Goal: Information Seeking & Learning: Learn about a topic

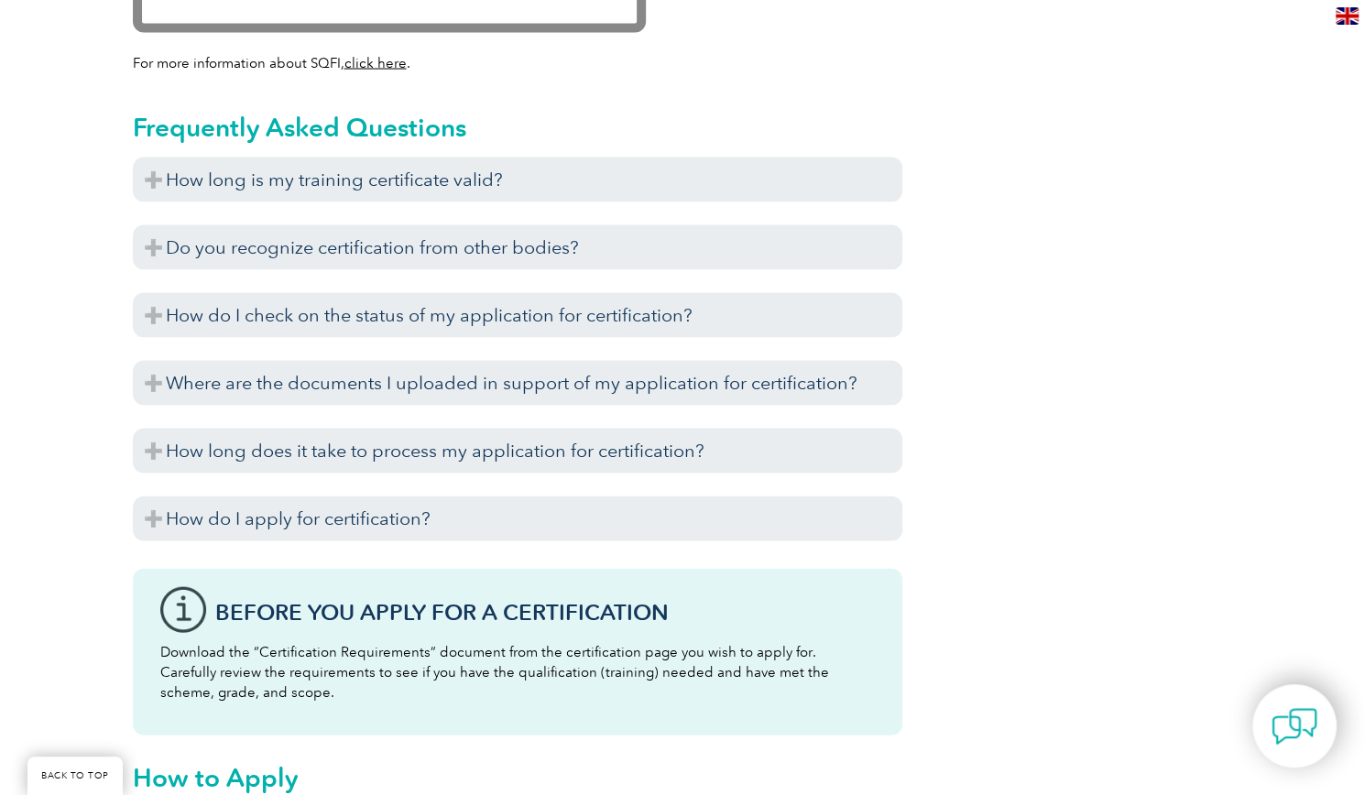
scroll to position [2099, 0]
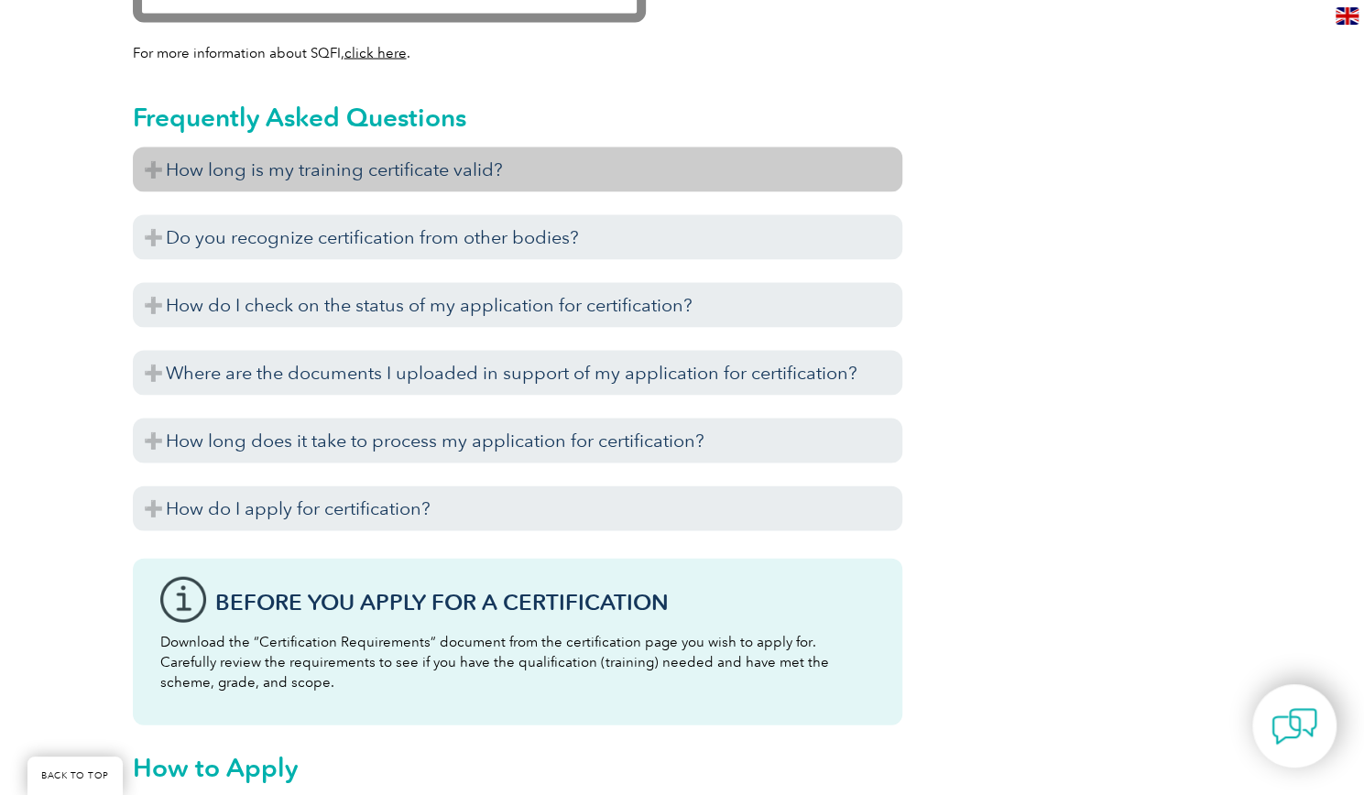
click at [434, 164] on h3 "How long is my training certificate valid?" at bounding box center [517, 169] width 769 height 45
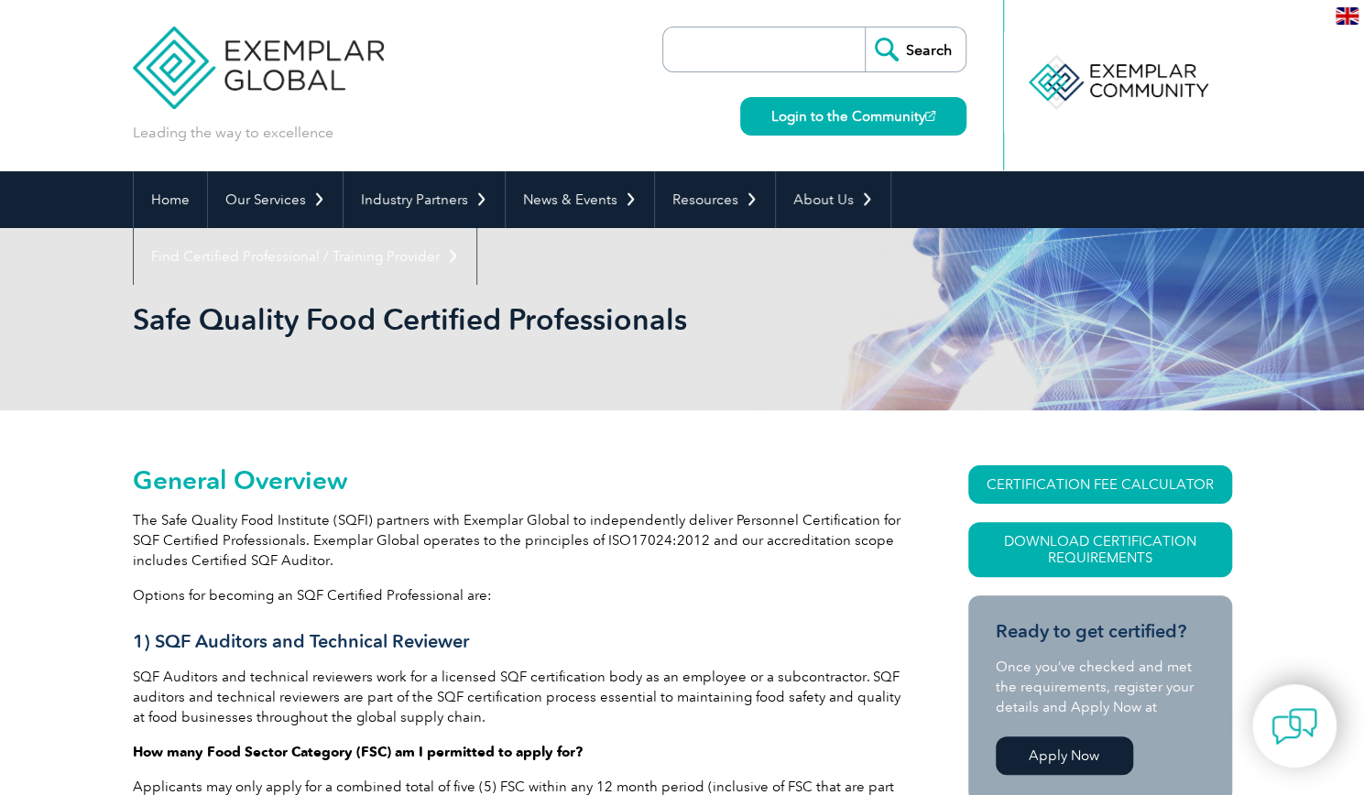
scroll to position [0, 0]
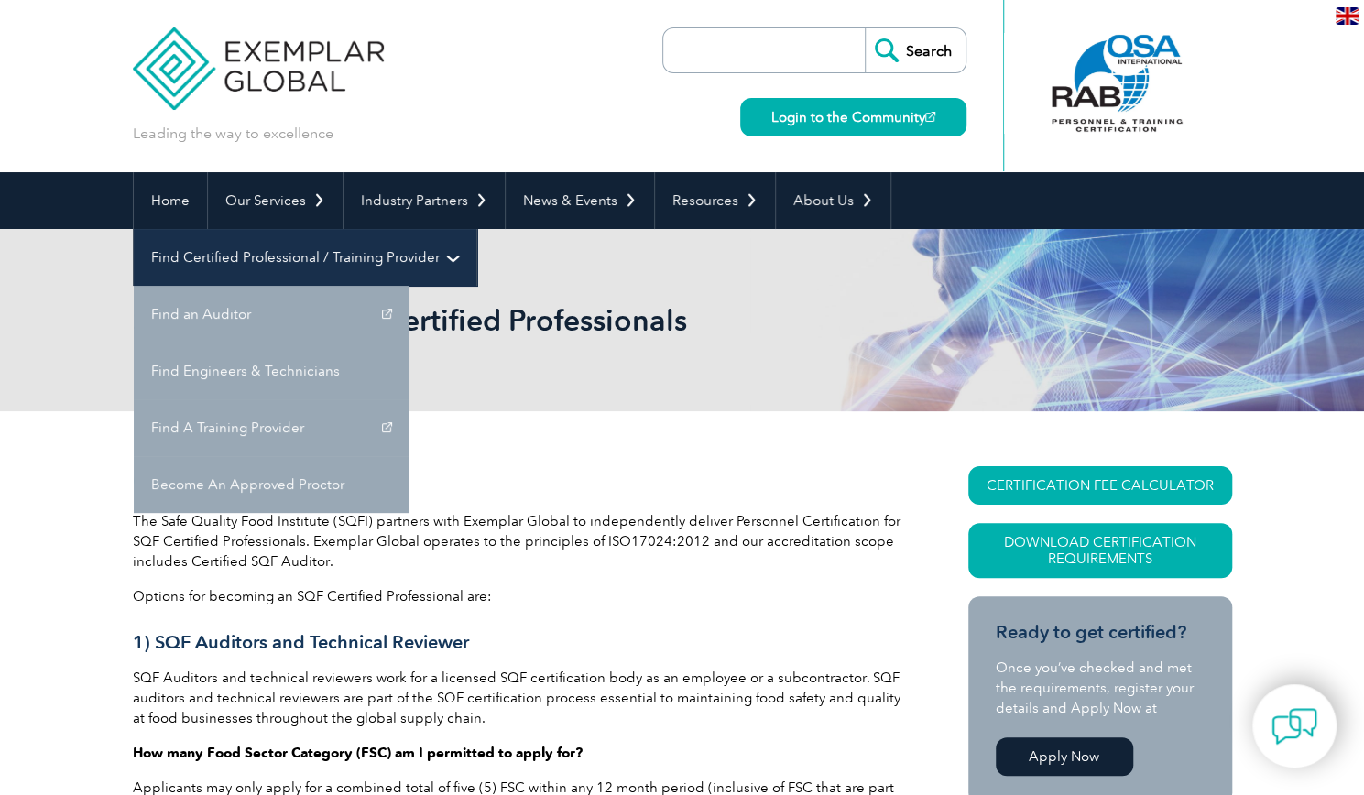
click at [476, 229] on link "Find Certified Professional / Training Provider" at bounding box center [305, 257] width 343 height 57
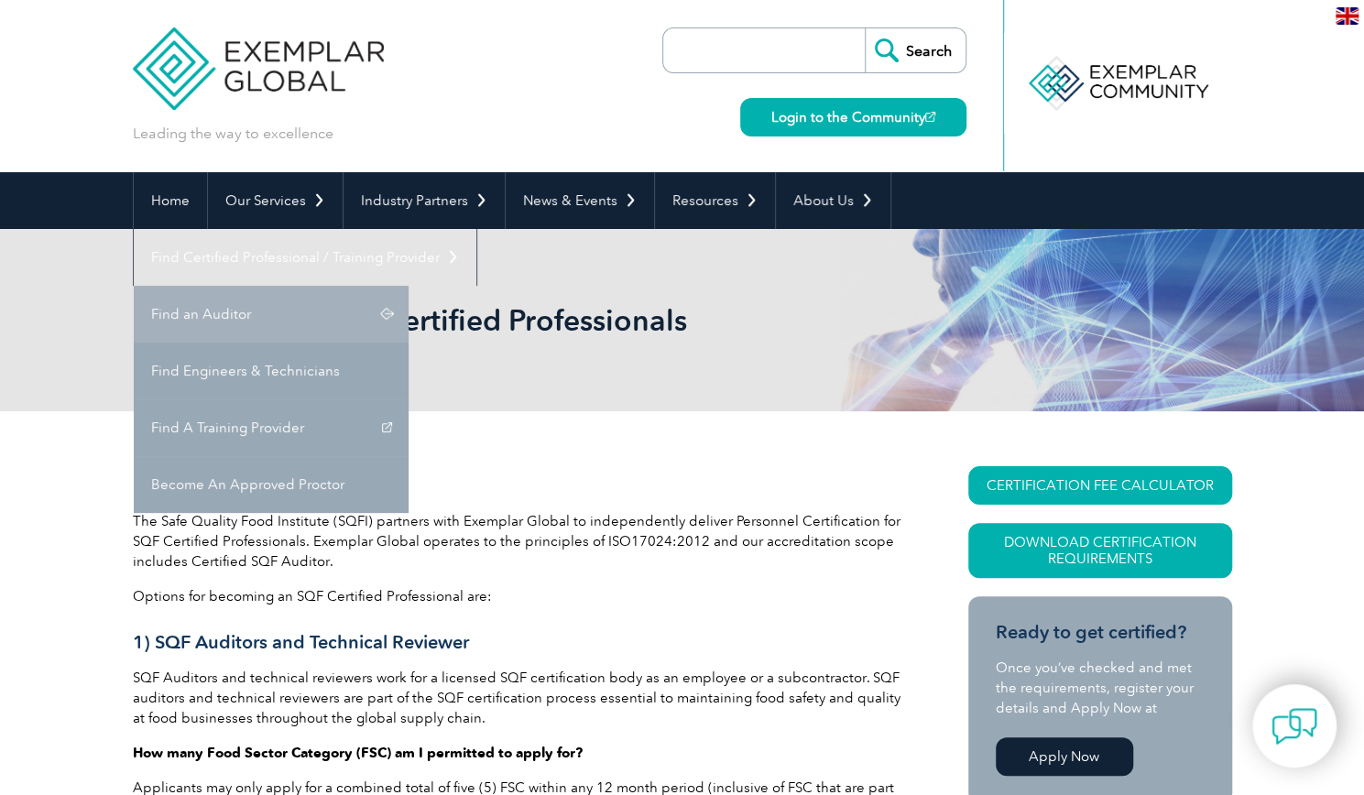
click at [408, 286] on link "Find an Auditor" at bounding box center [271, 314] width 275 height 57
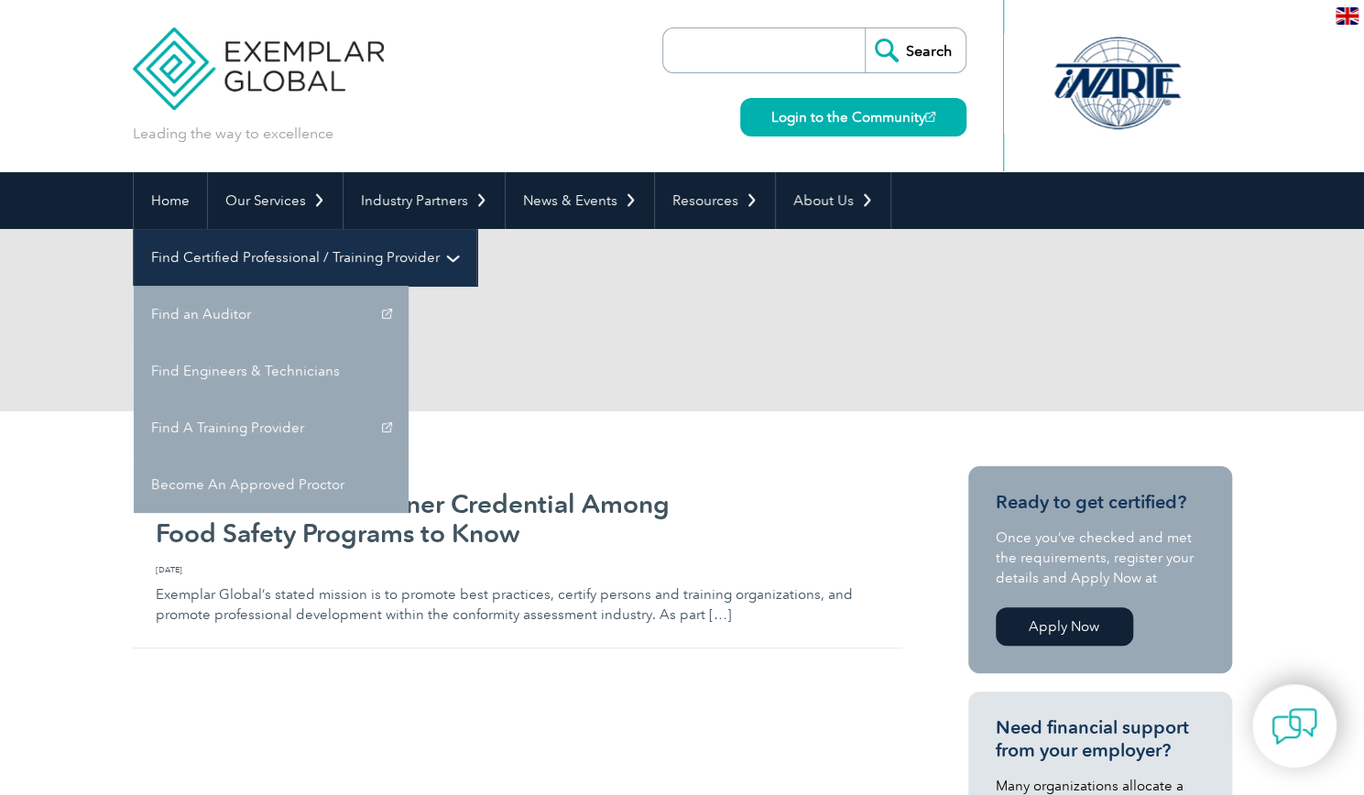
click at [476, 229] on link "Find Certified Professional / Training Provider" at bounding box center [305, 257] width 343 height 57
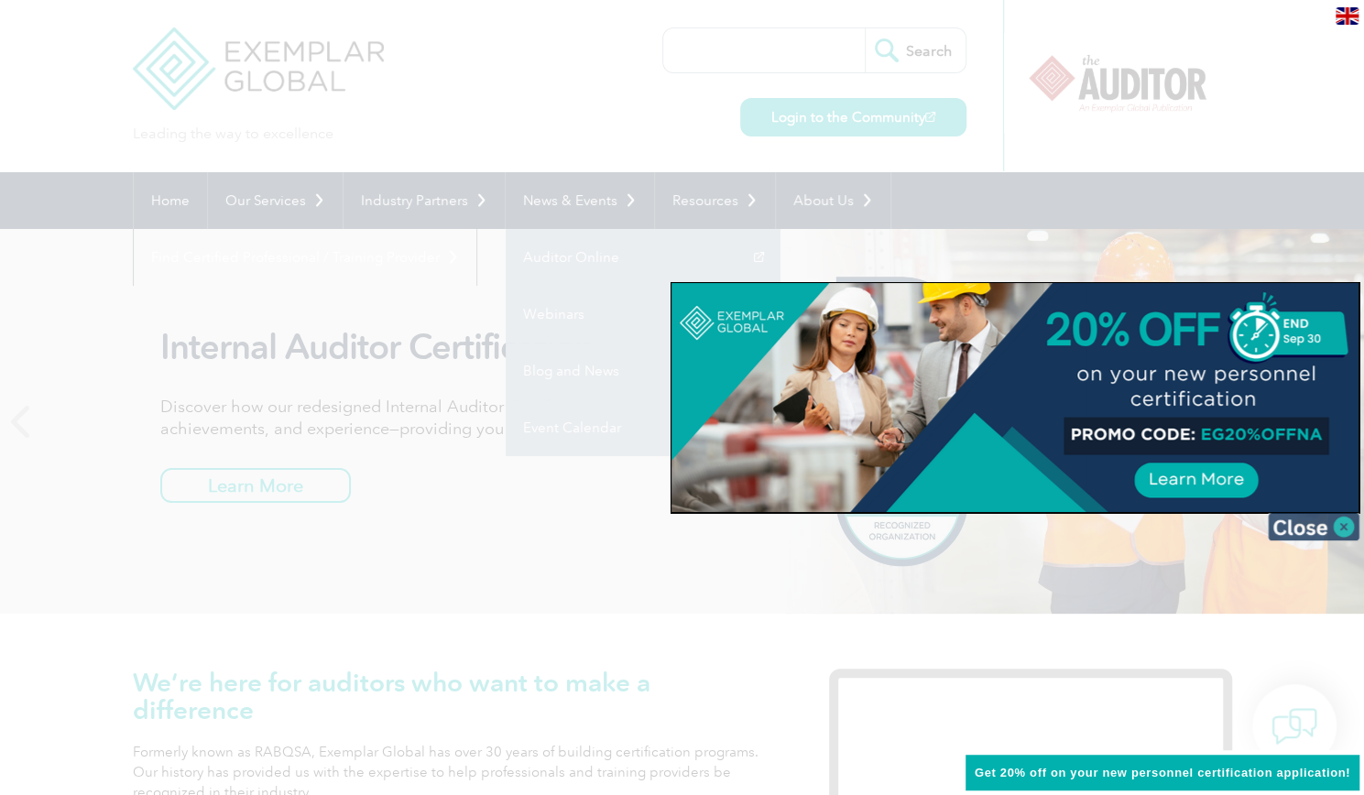
click at [1293, 525] on img at bounding box center [1314, 526] width 92 height 27
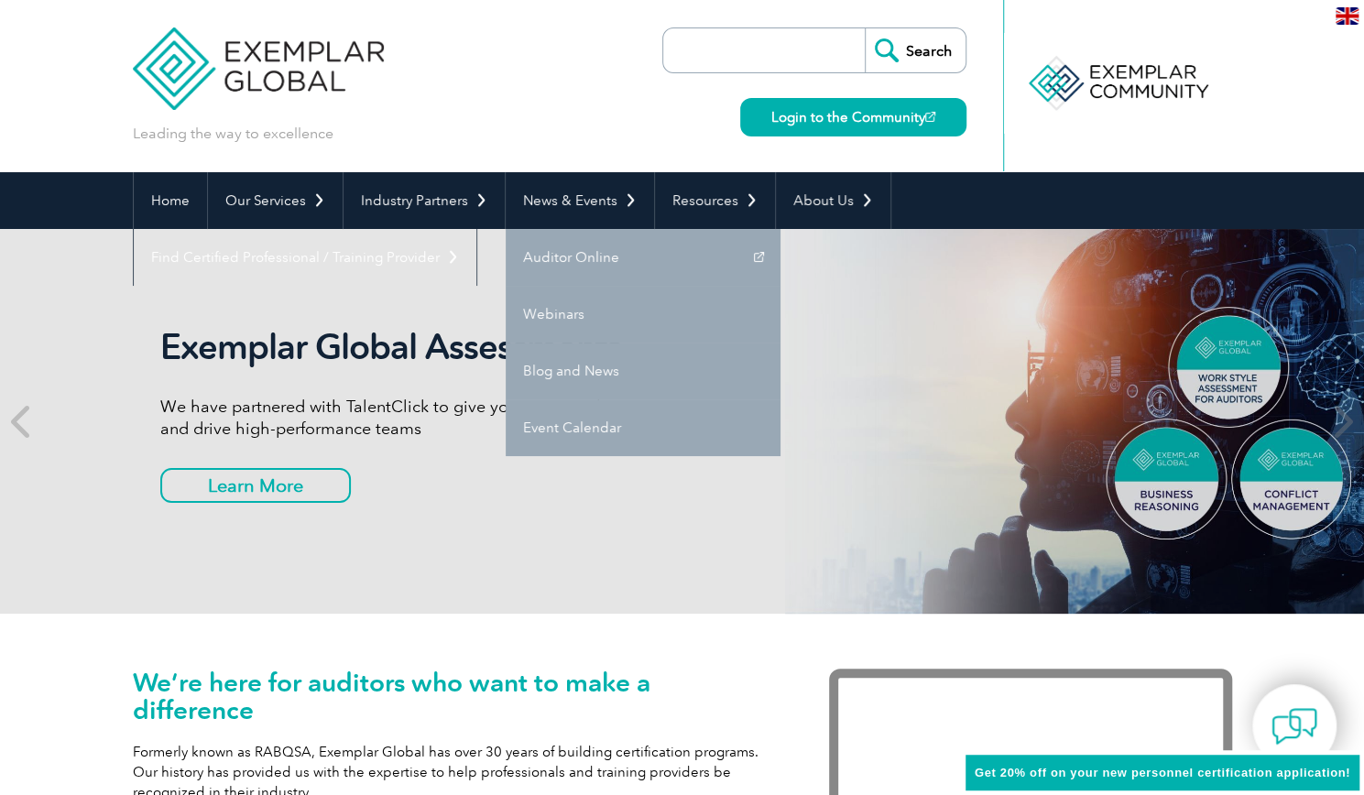
click at [813, 67] on input "search" at bounding box center [768, 50] width 192 height 44
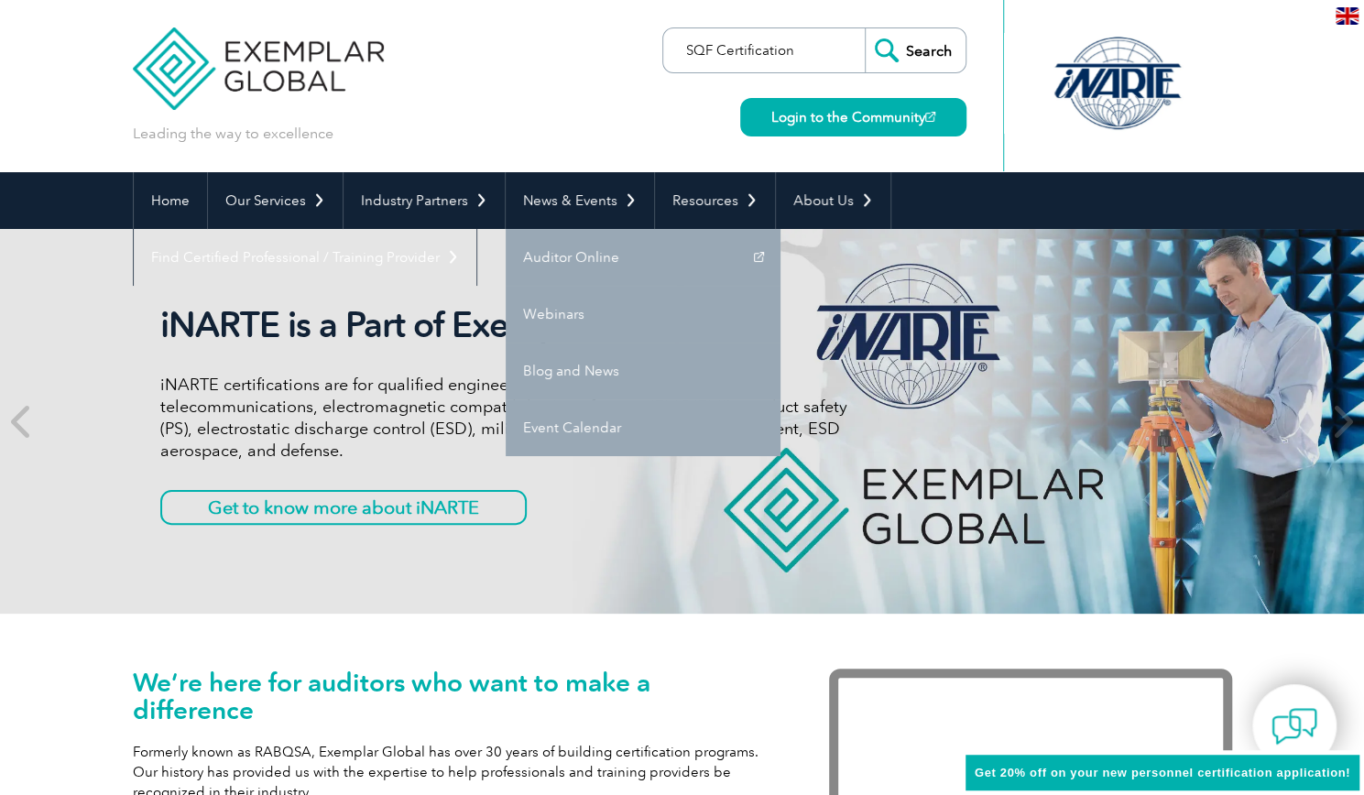
type input "SQF Certification"
